Goal: Task Accomplishment & Management: Manage account settings

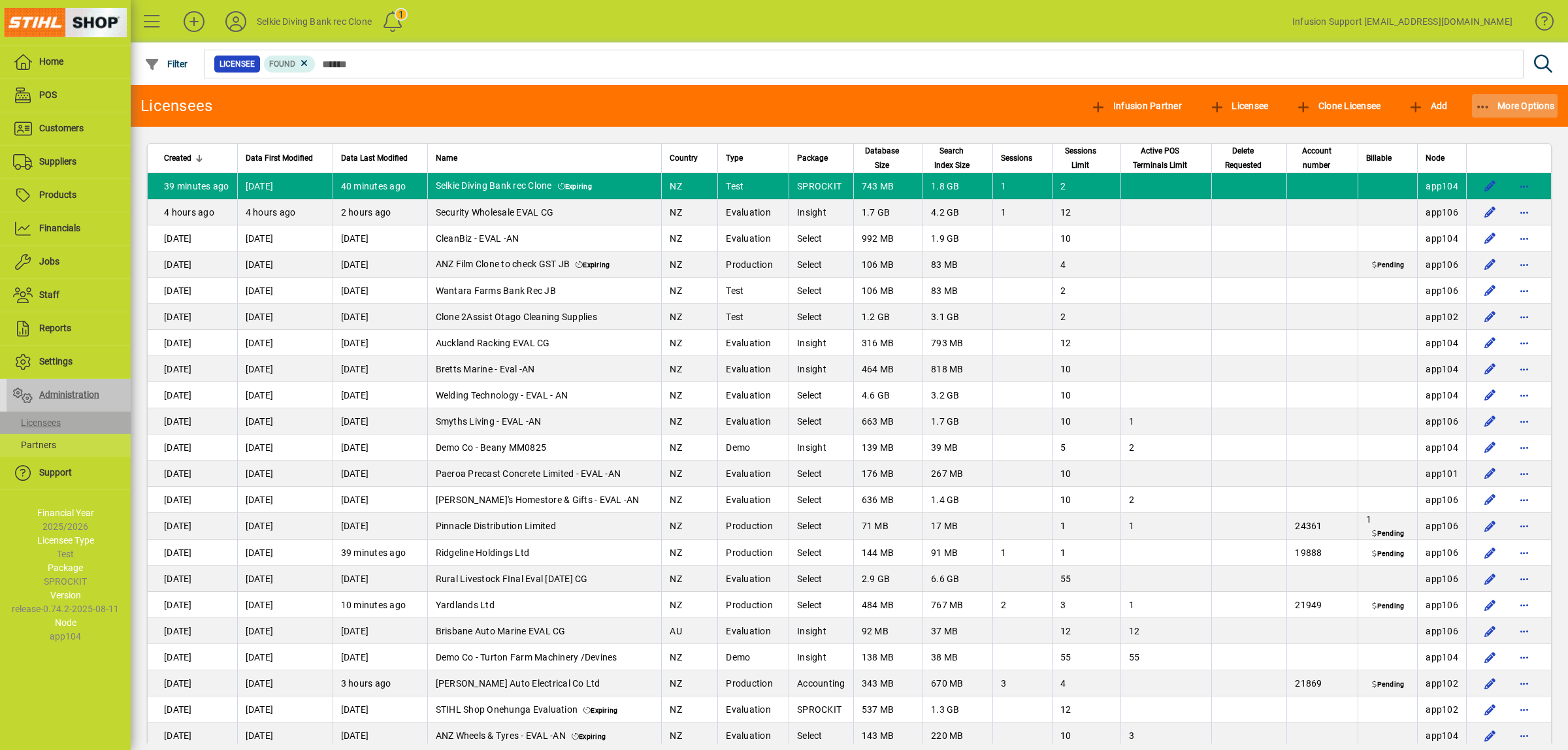
click at [1481, 101] on icon "button" at bounding box center [1483, 107] width 17 height 13
click at [1507, 183] on div at bounding box center [784, 375] width 1568 height 750
drag, startPoint x: 1507, startPoint y: 183, endPoint x: 1442, endPoint y: 187, distance: 65.1
click at [1442, 187] on span "app104" at bounding box center [1442, 186] width 33 height 11
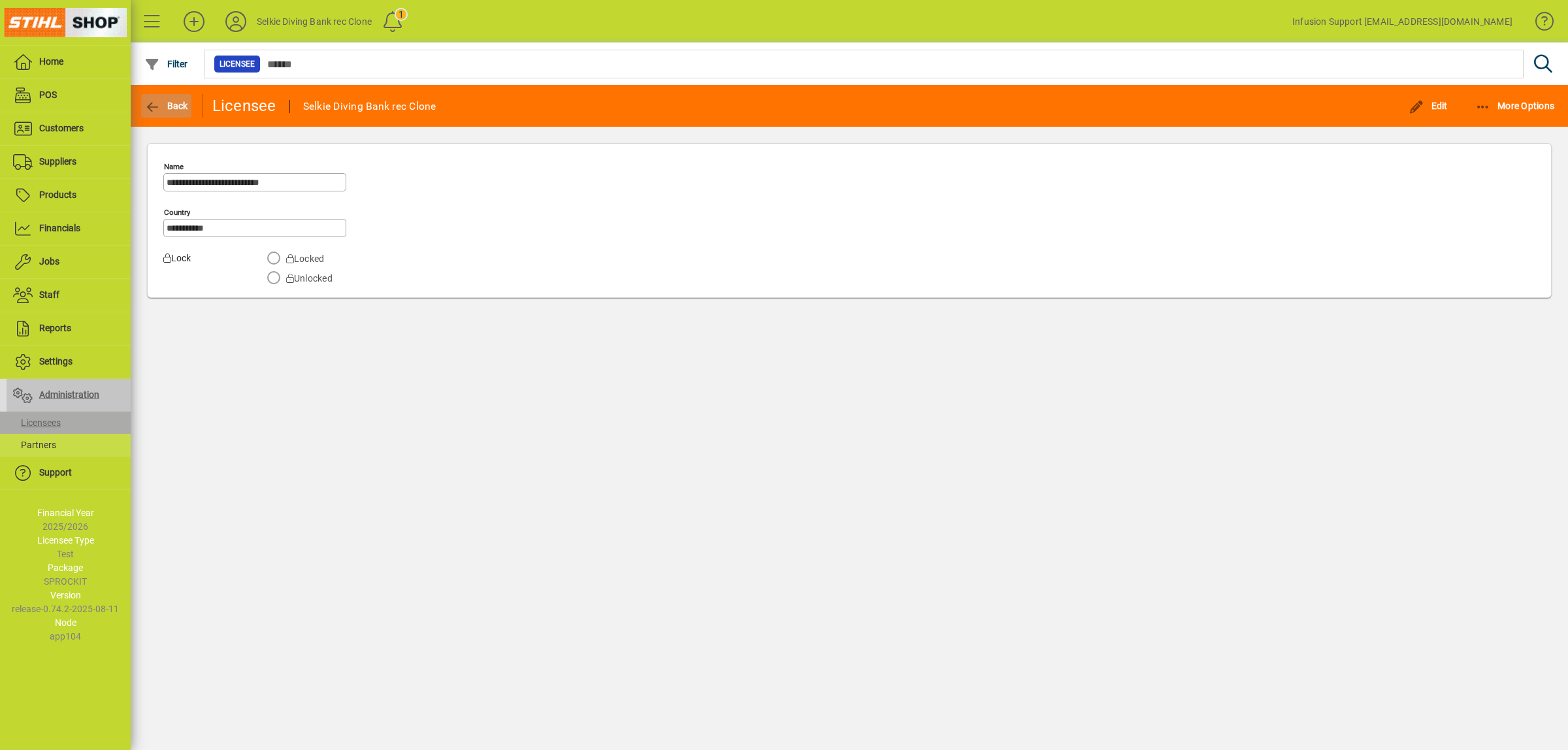
click at [151, 101] on icon "button" at bounding box center [152, 107] width 17 height 13
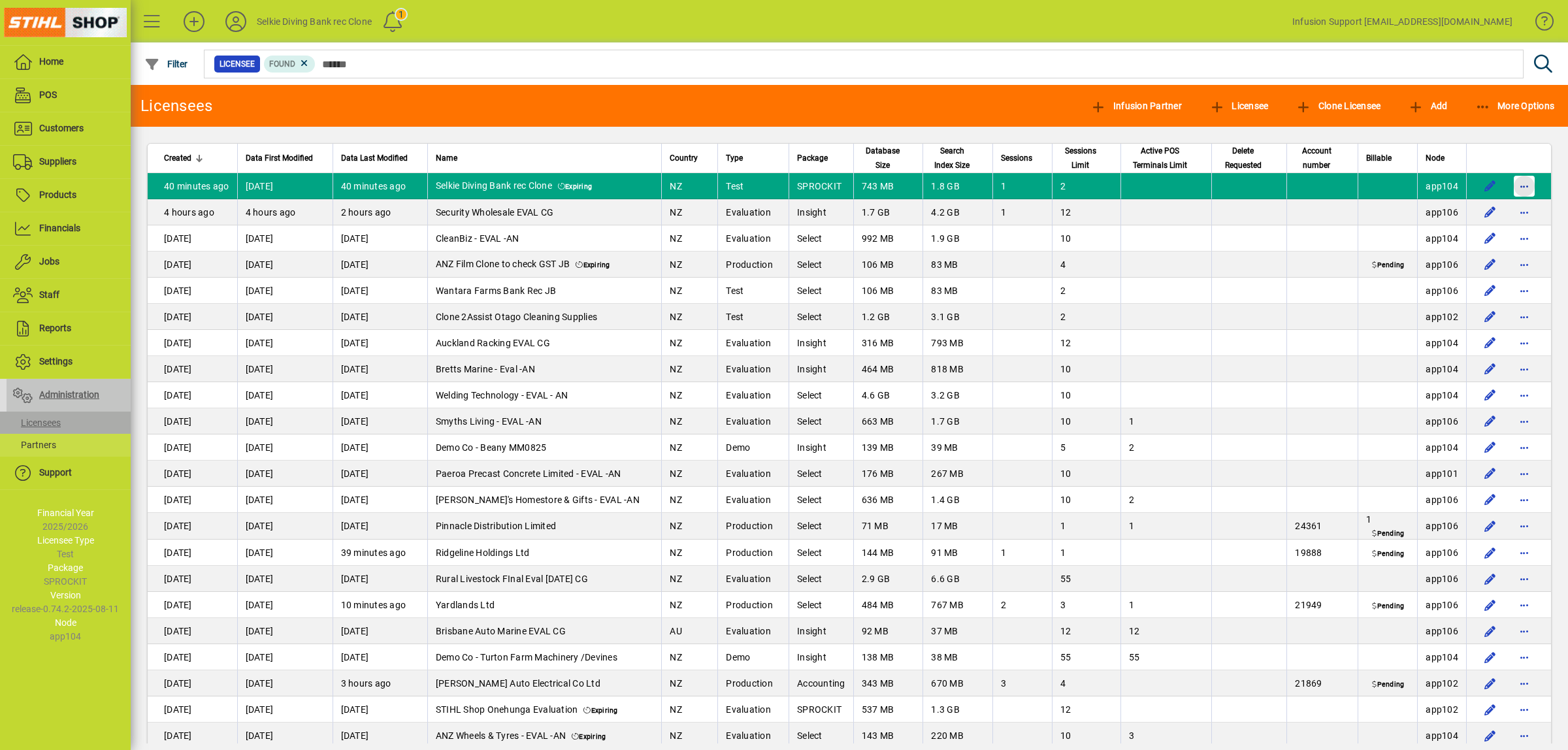
click at [1509, 187] on span "button" at bounding box center [1524, 187] width 32 height 32
click at [1450, 217] on span "Request licensee be deleted" at bounding box center [1444, 215] width 136 height 16
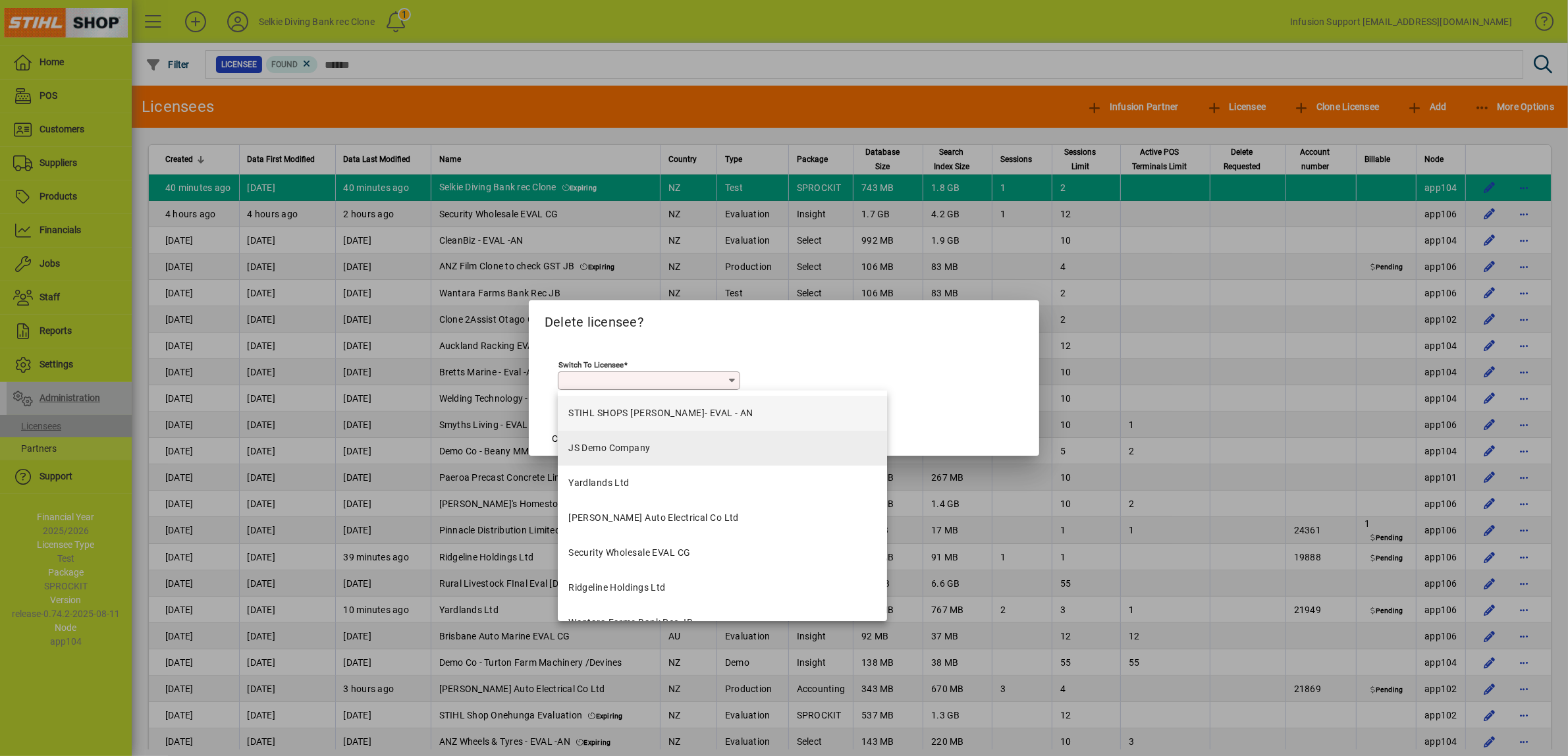
click at [593, 448] on div "JS Demo Company" at bounding box center [610, 448] width 82 height 14
type input "**********"
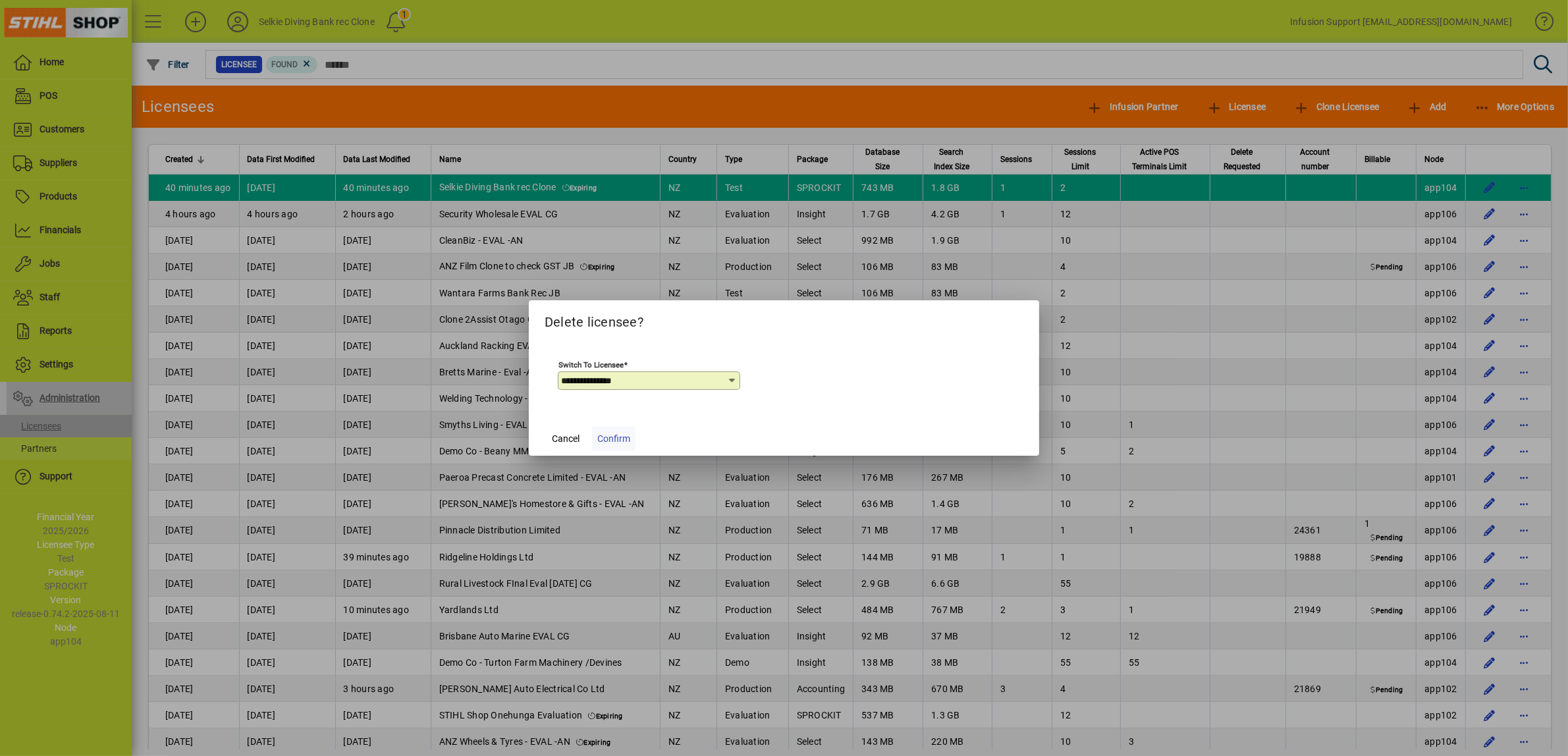
click at [607, 437] on span "Confirm" at bounding box center [614, 438] width 33 height 14
